Goal: Task Accomplishment & Management: Use online tool/utility

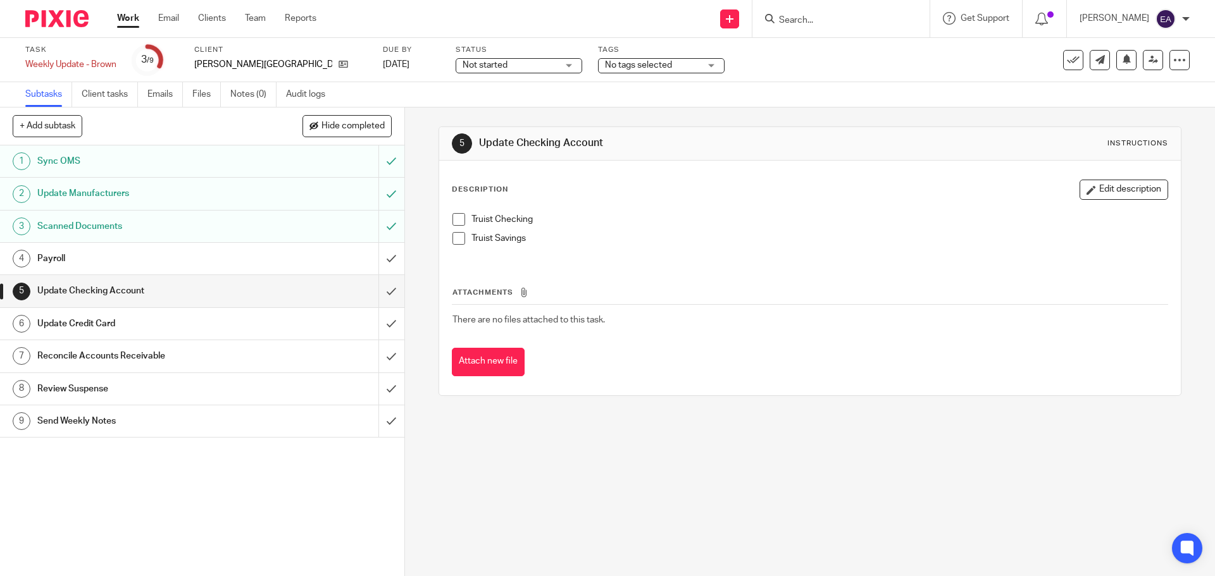
click at [633, 16] on div "Send new email Create task Add client Request signature Get Support Contact Sup…" at bounding box center [774, 18] width 879 height 37
click at [81, 261] on h1 "Payroll" at bounding box center [146, 258] width 219 height 19
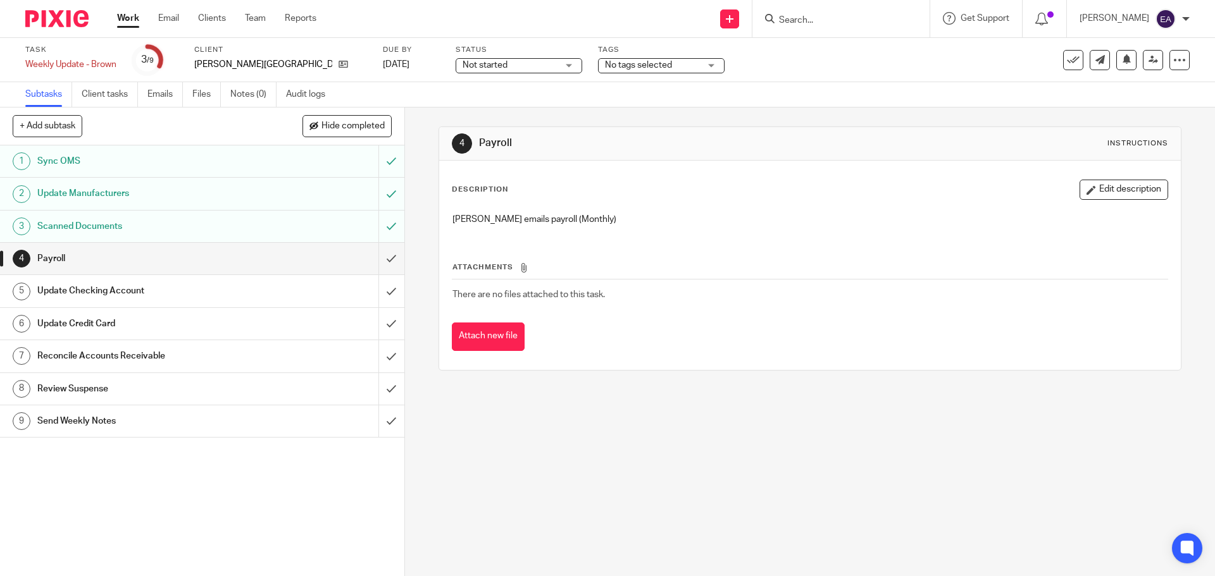
click at [173, 477] on div "1 Sync OMS 2 Update Manufacturers 3 Scanned Documents 4 Payroll 5 Update Checki…" at bounding box center [202, 361] width 404 height 431
click at [380, 258] on input "submit" at bounding box center [202, 259] width 404 height 32
